Goal: Browse casually: Explore the website without a specific task or goal

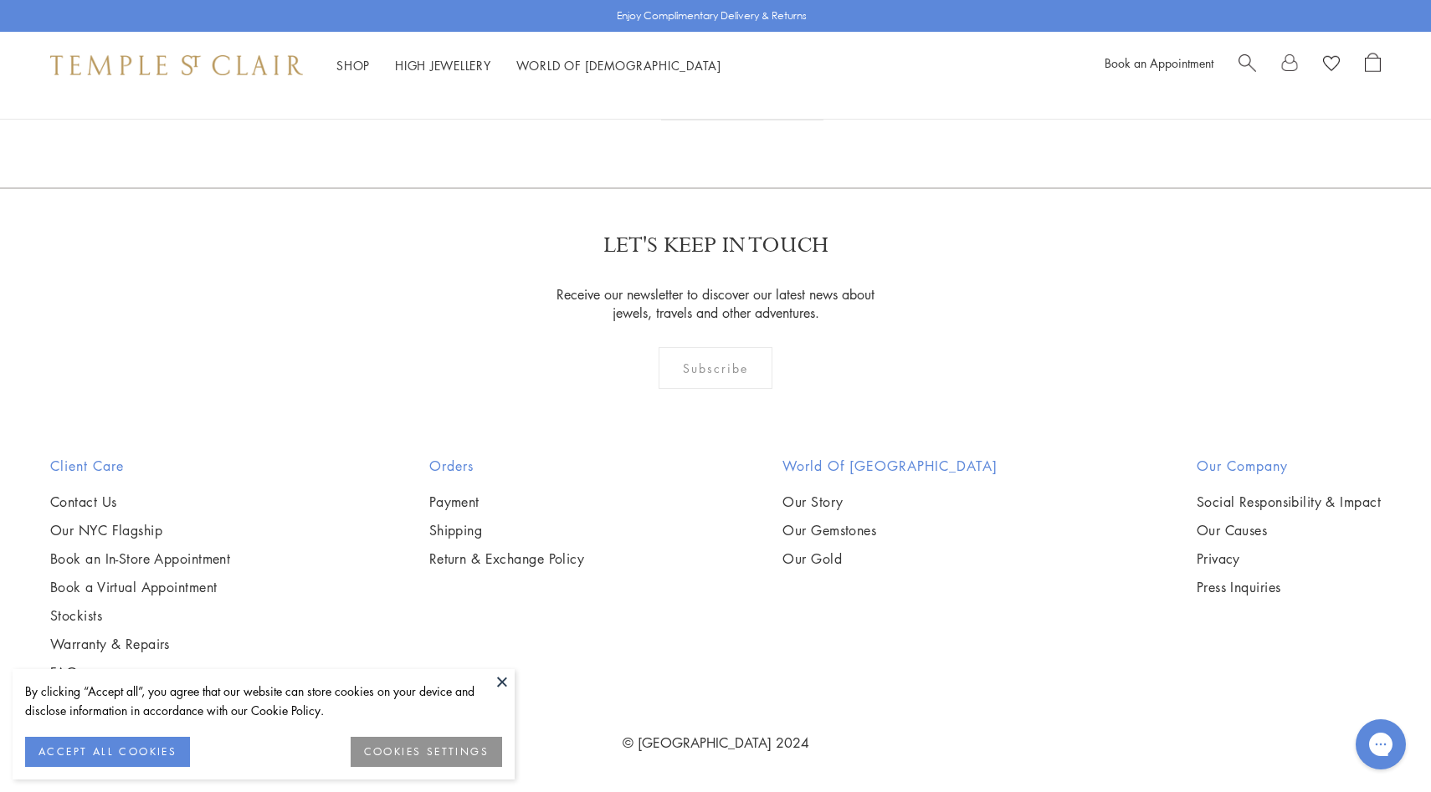
click at [0, 0] on img at bounding box center [0, 0] width 0 height 0
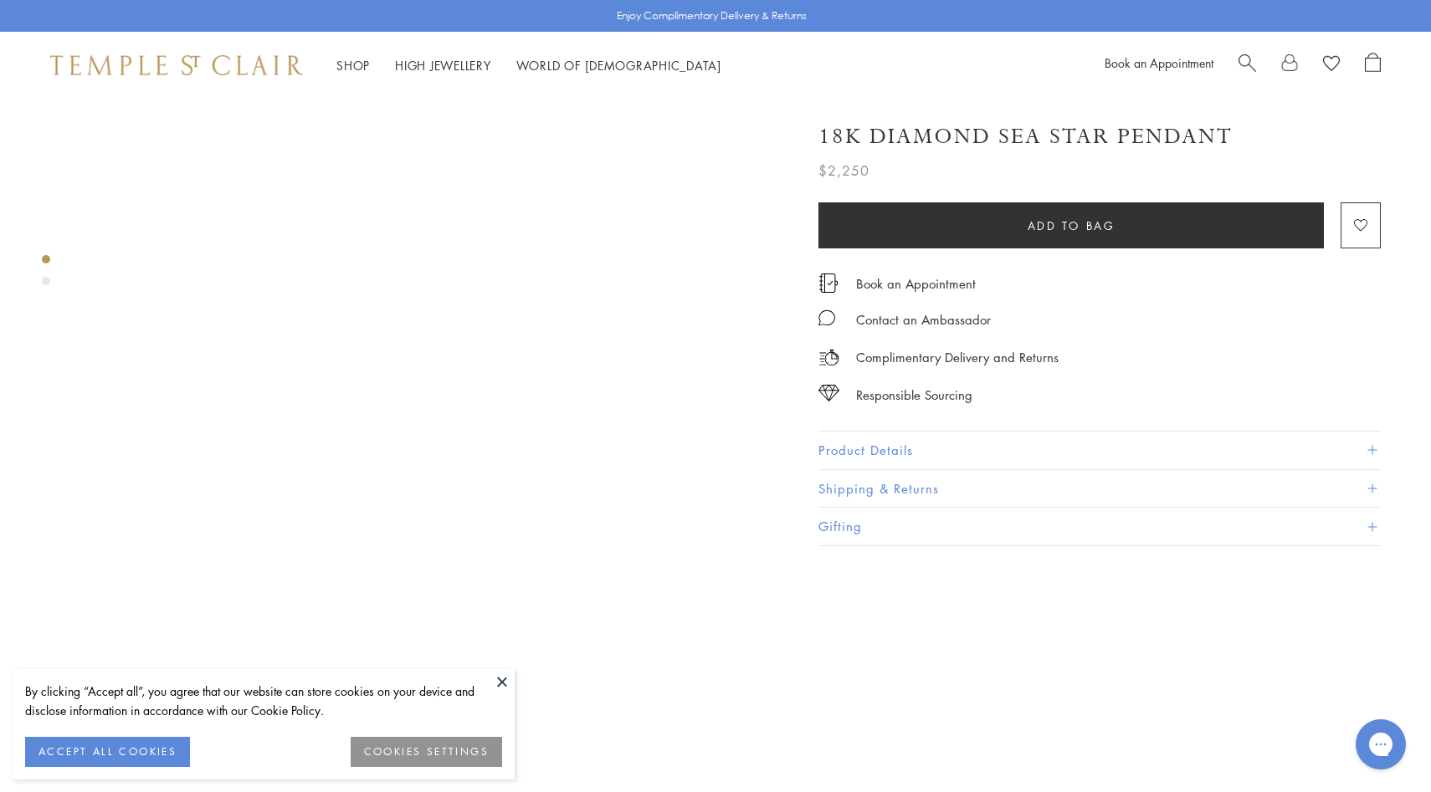
scroll to position [889, 0]
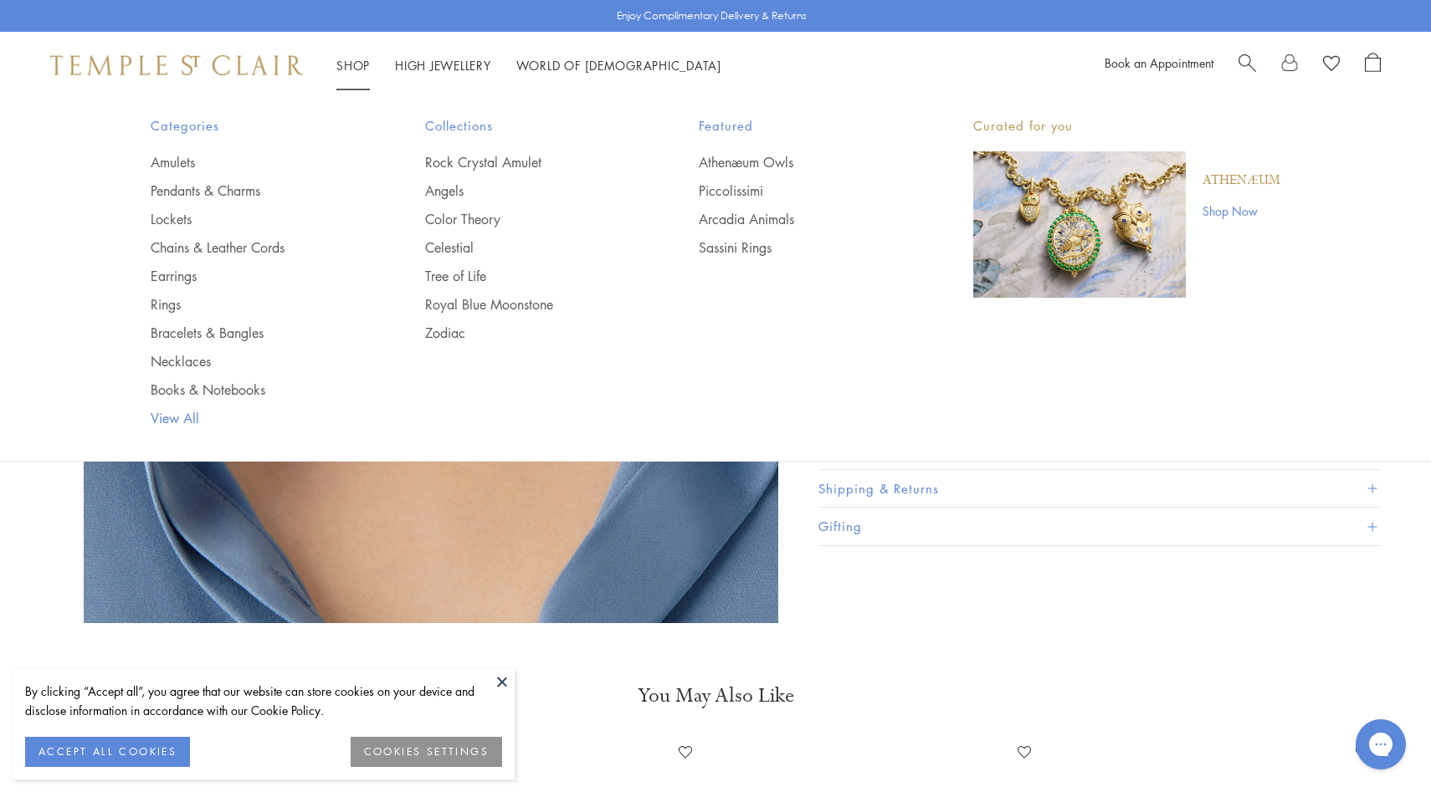
click at [175, 418] on link "View All" at bounding box center [255, 418] width 208 height 18
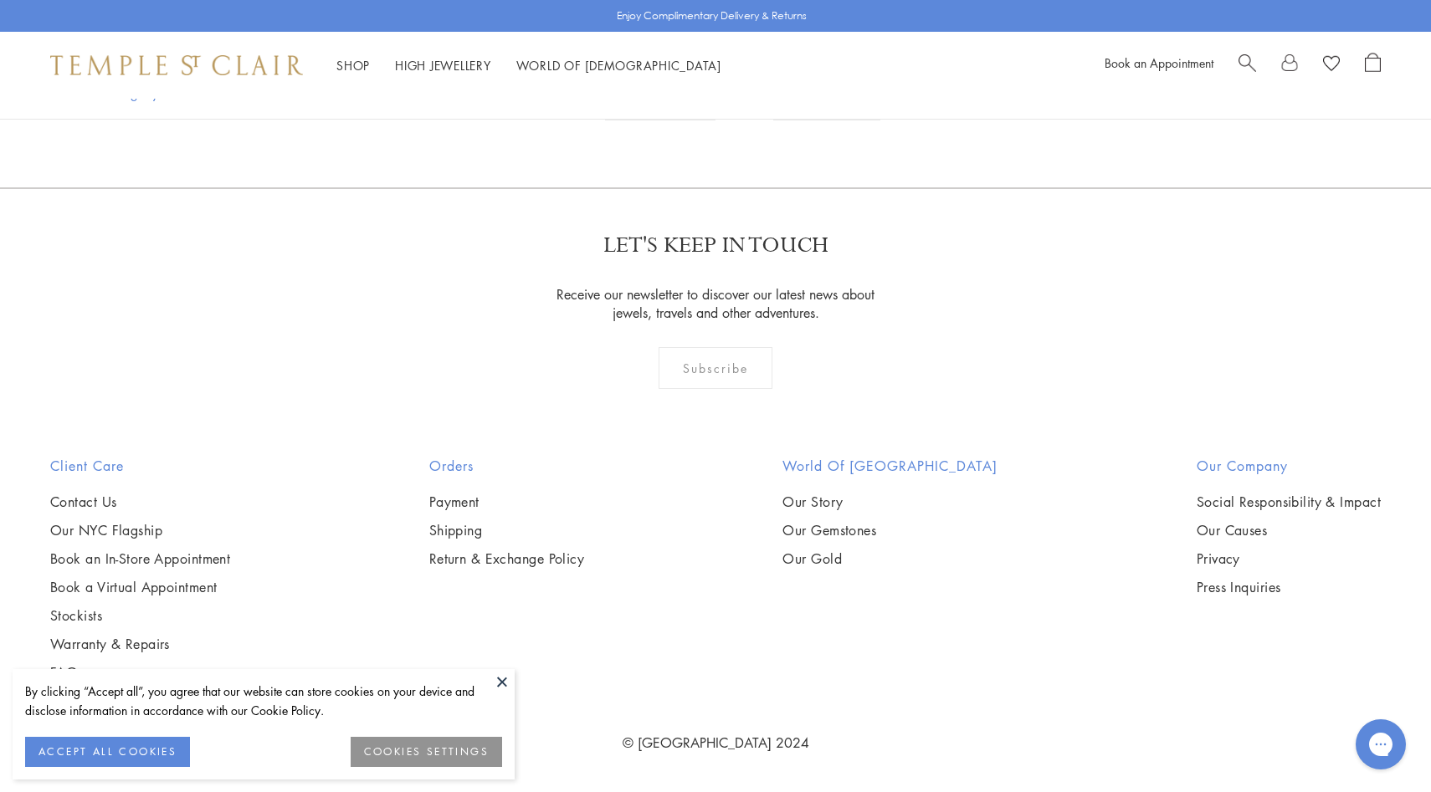
scroll to position [6172, 0]
click at [0, 0] on img at bounding box center [0, 0] width 0 height 0
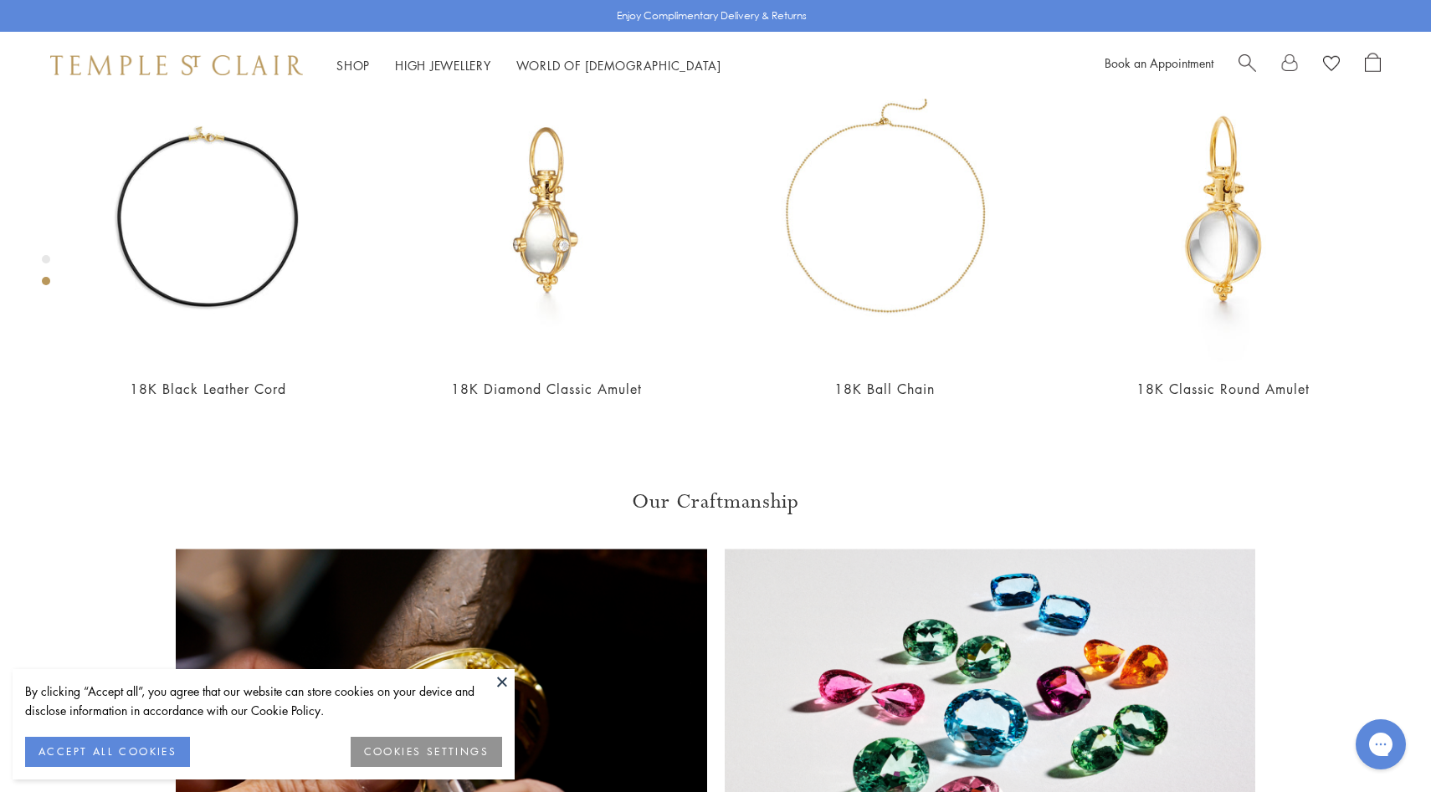
scroll to position [1145, 0]
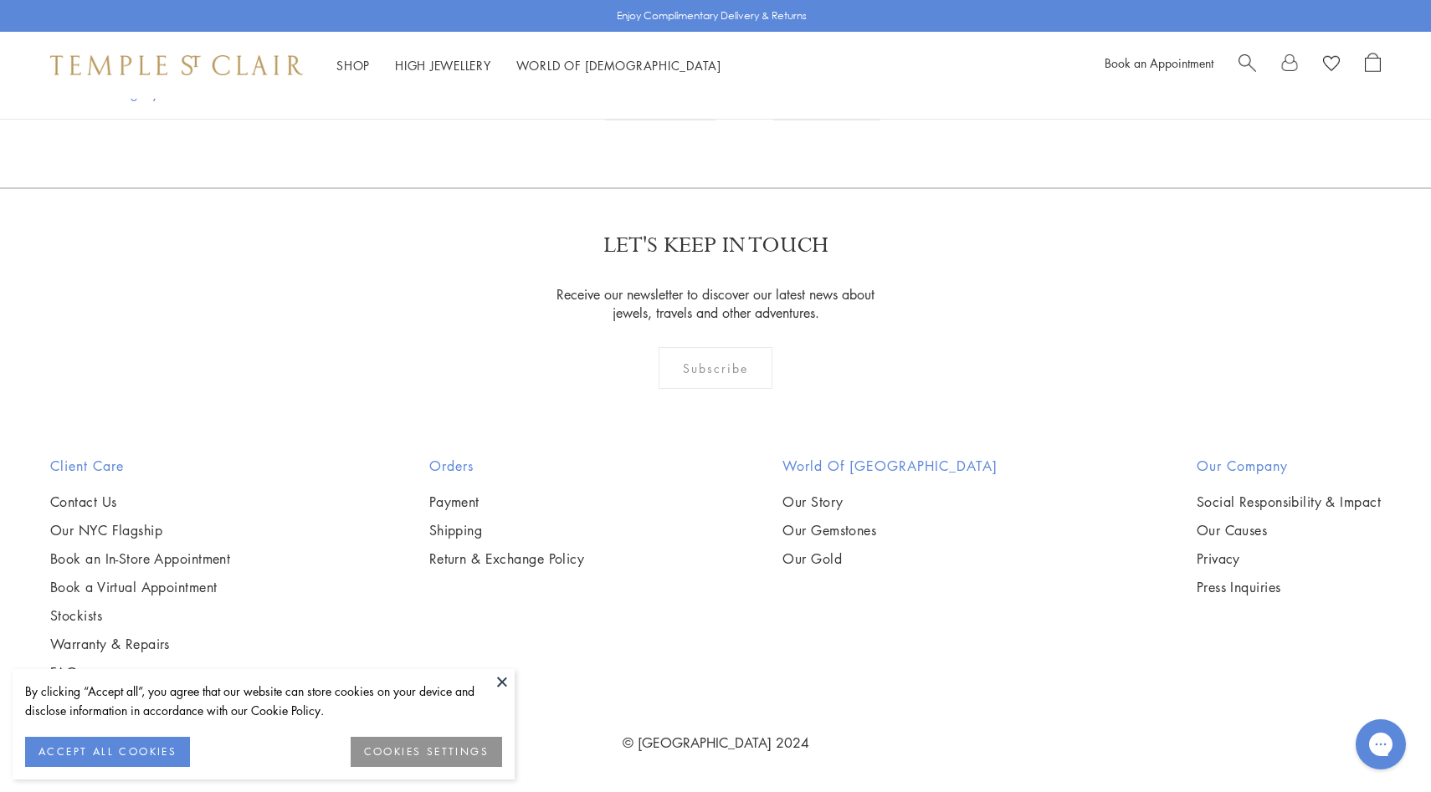
scroll to position [10046, 0]
